Goal: Task Accomplishment & Management: Use online tool/utility

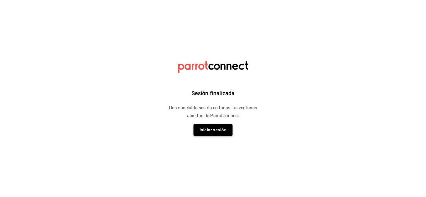
click at [214, 128] on button "Iniciar sesión" at bounding box center [212, 130] width 39 height 12
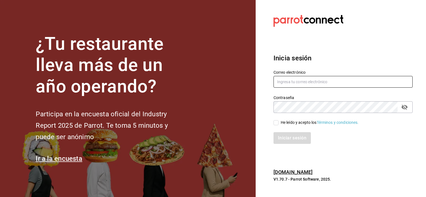
click at [292, 81] on input "text" at bounding box center [342, 82] width 139 height 12
type input "[EMAIL_ADDRESS][DOMAIN_NAME]"
click at [273, 121] on input "He leído y acepto los Términos y condiciones." at bounding box center [275, 122] width 5 height 5
checkbox input "true"
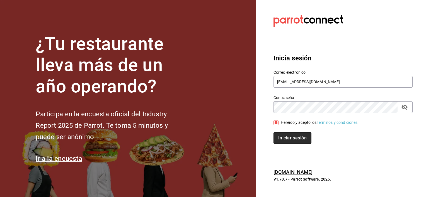
click at [293, 139] on button "Iniciar sesión" at bounding box center [292, 138] width 38 height 12
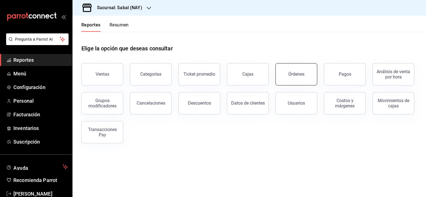
click at [299, 79] on button "Órdenes" at bounding box center [296, 74] width 42 height 22
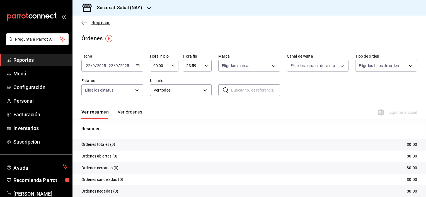
click at [89, 21] on span "Regresar" at bounding box center [95, 22] width 28 height 5
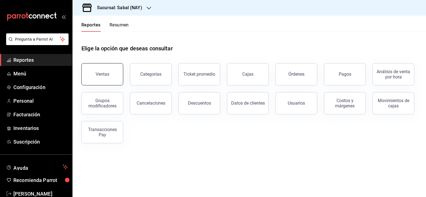
click at [106, 77] on button "Ventas" at bounding box center [102, 74] width 42 height 22
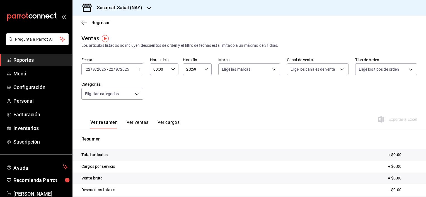
click at [136, 70] on icon "button" at bounding box center [138, 69] width 4 height 4
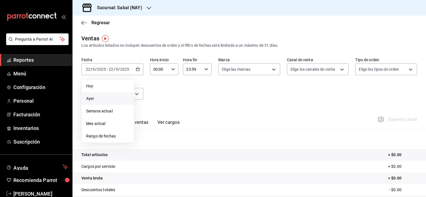
click at [94, 96] on span "Ayer" at bounding box center [107, 99] width 43 height 6
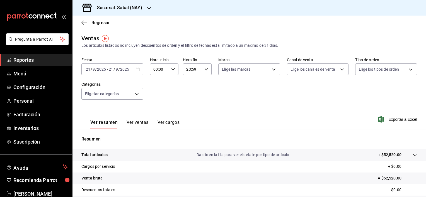
click at [136, 71] on \(Stroke\) "button" at bounding box center [137, 69] width 3 height 3
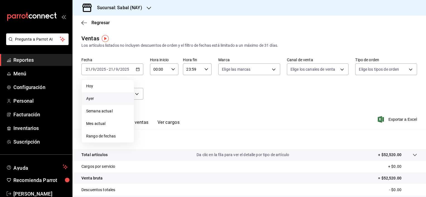
click at [99, 100] on span "Ayer" at bounding box center [107, 99] width 43 height 6
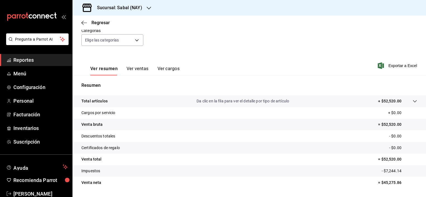
scroll to position [56, 0]
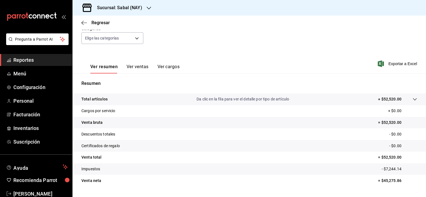
click at [129, 9] on h3 "Sucursal: Sabal (NAY)" at bounding box center [118, 7] width 50 height 7
click at [110, 35] on div "Flamingos Golf" at bounding box center [114, 37] width 75 height 6
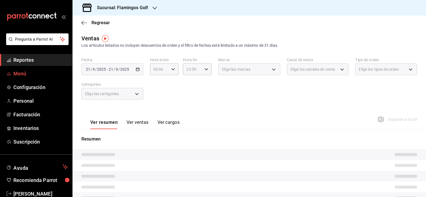
click at [31, 73] on span "Menú" at bounding box center [40, 74] width 54 height 8
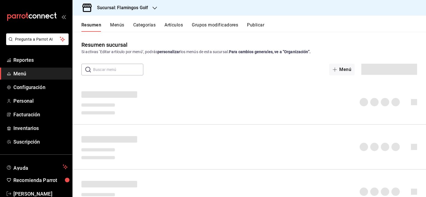
click at [180, 25] on button "Artículos" at bounding box center [173, 26] width 18 height 9
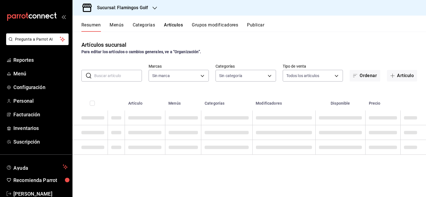
click at [132, 76] on input "text" at bounding box center [118, 75] width 48 height 11
type input "PA"
type input "fcb6ad62-2d7c-4c8d-a7b9-f3ea60482d45"
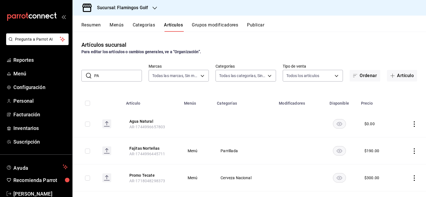
type input "PAC"
type input "3d18cb32-74c7-4b2f-aaf3-3ec25cf49638,c651a28f-a1fa-4b15-beb9-347bce366468,fe104…"
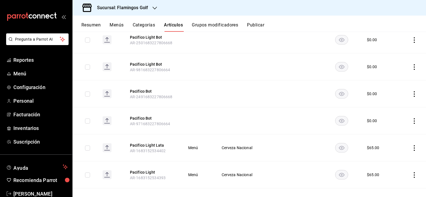
scroll to position [83, 0]
type input "PACI"
